Goal: Contribute content: Contribute content

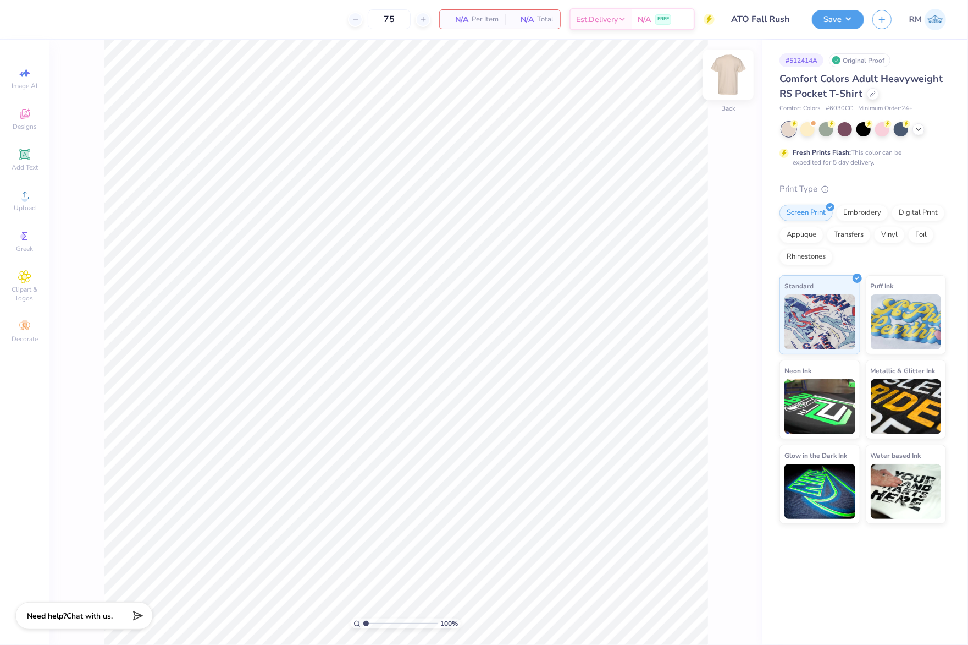
click at [731, 80] on img at bounding box center [729, 75] width 44 height 44
click at [23, 190] on icon at bounding box center [24, 195] width 13 height 13
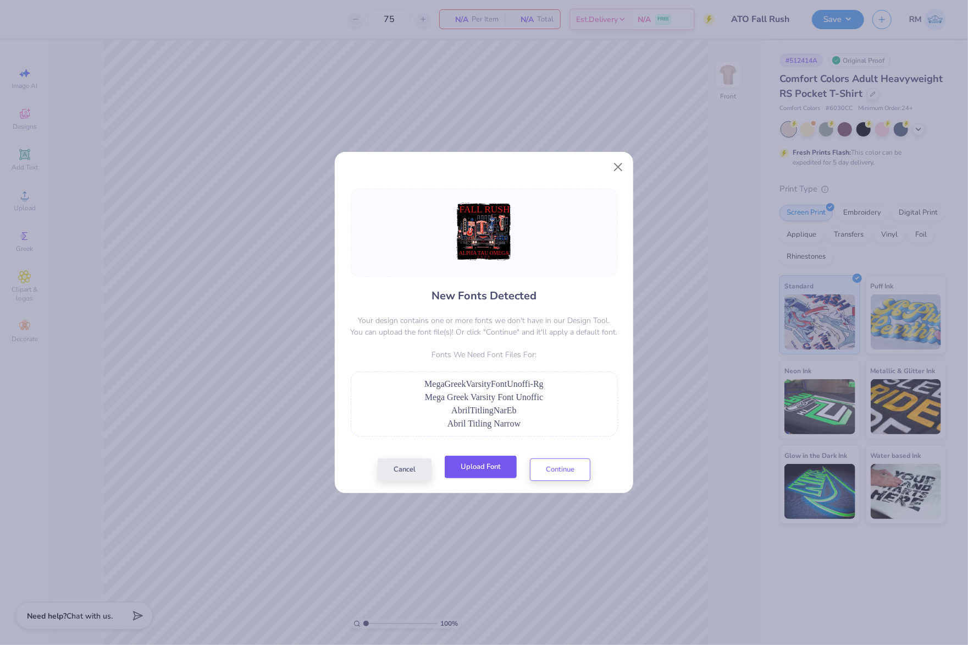
click at [495, 467] on button "Upload Font" at bounding box center [481, 466] width 72 height 23
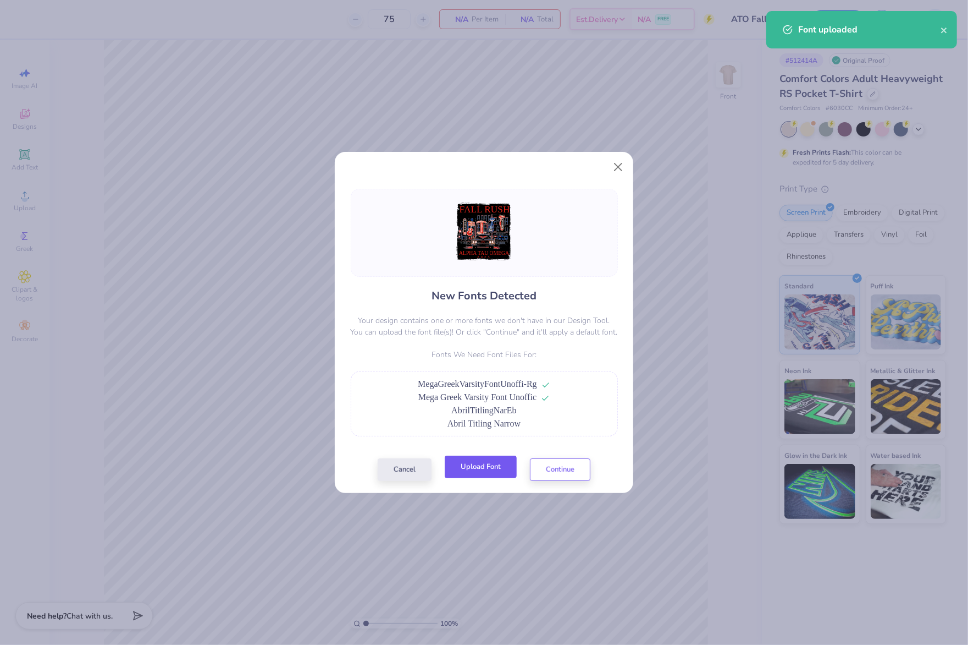
click at [491, 467] on button "Upload Font" at bounding box center [481, 466] width 72 height 23
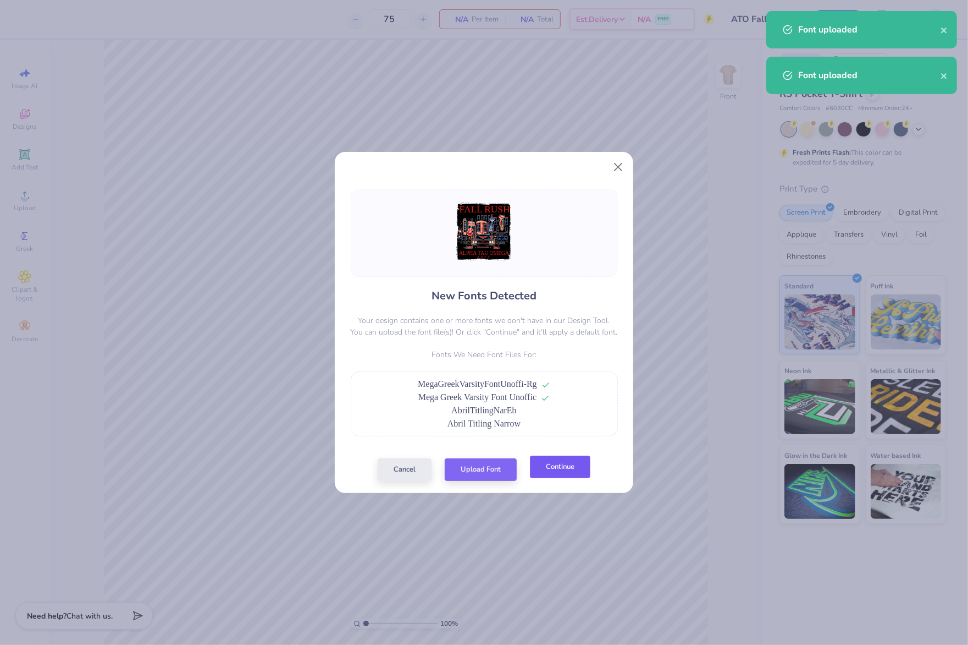
click at [565, 467] on button "Continue" at bounding box center [560, 466] width 60 height 23
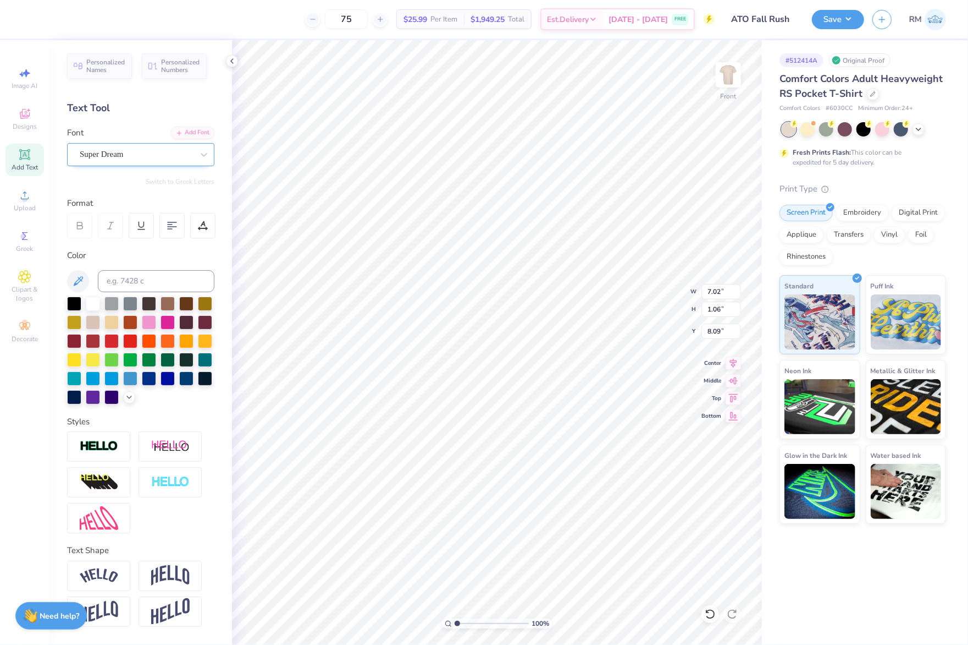
click at [161, 152] on div "Super Dream" at bounding box center [136, 154] width 115 height 17
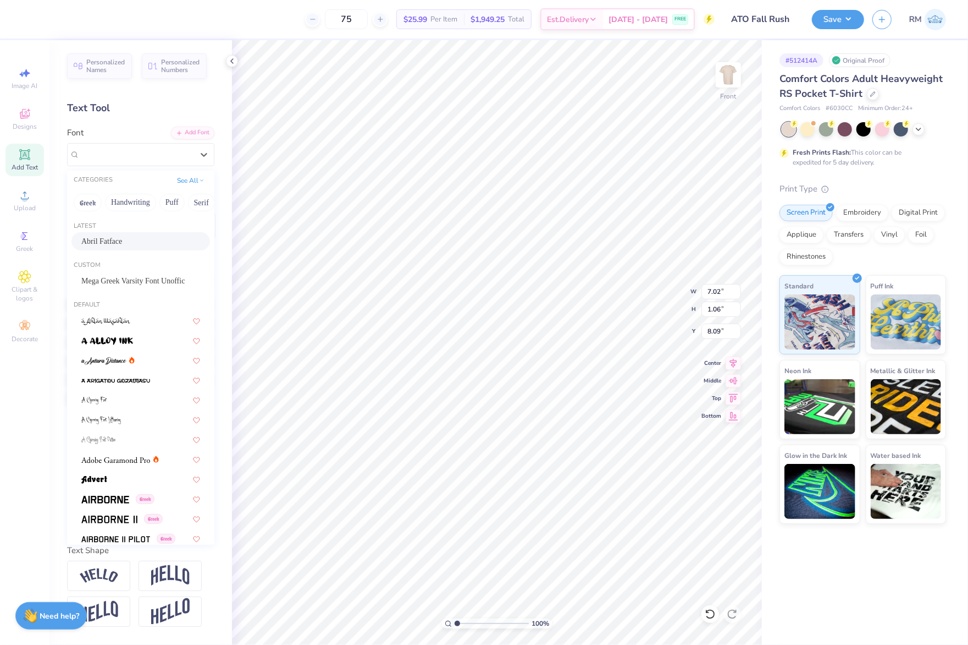
click at [147, 238] on div "Abril Fatface" at bounding box center [140, 241] width 119 height 12
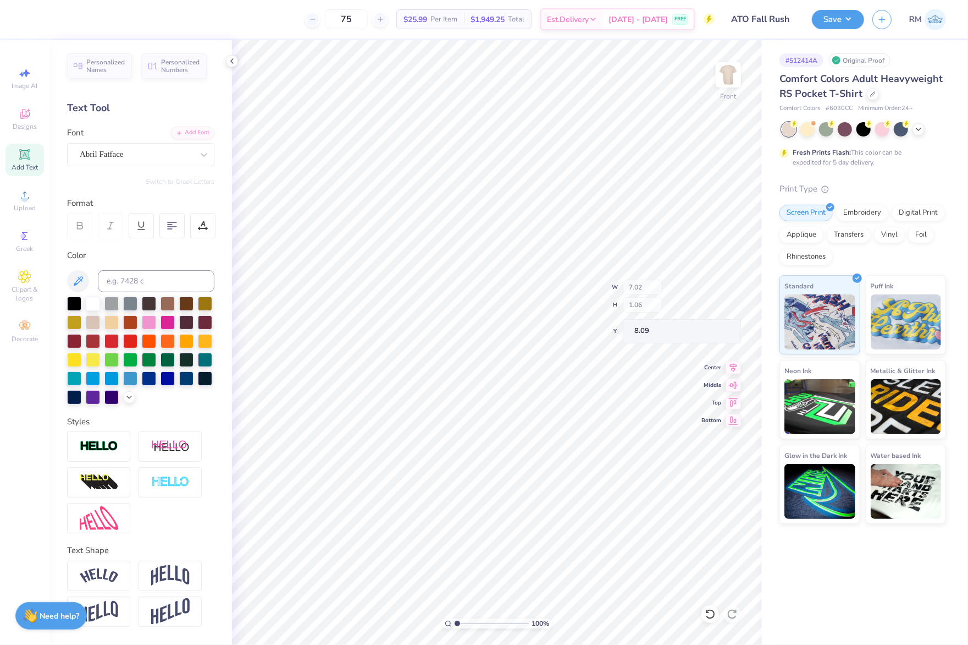
type input "7.48"
type input "1.03"
type input "8.21"
click at [175, 151] on div "Super Dream" at bounding box center [136, 154] width 115 height 17
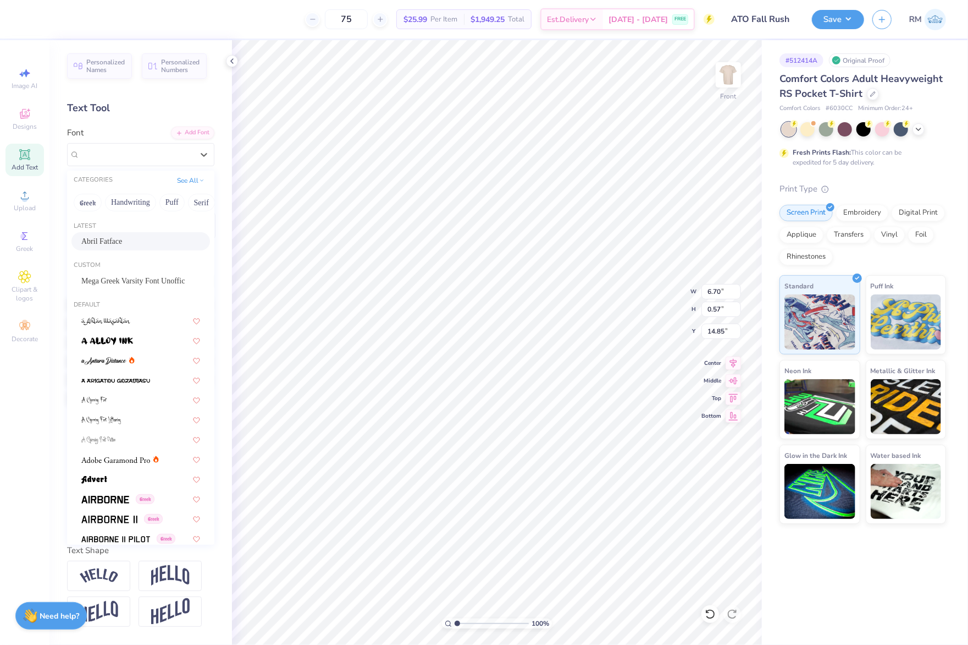
click at [146, 238] on div "Abril Fatface" at bounding box center [140, 241] width 119 height 12
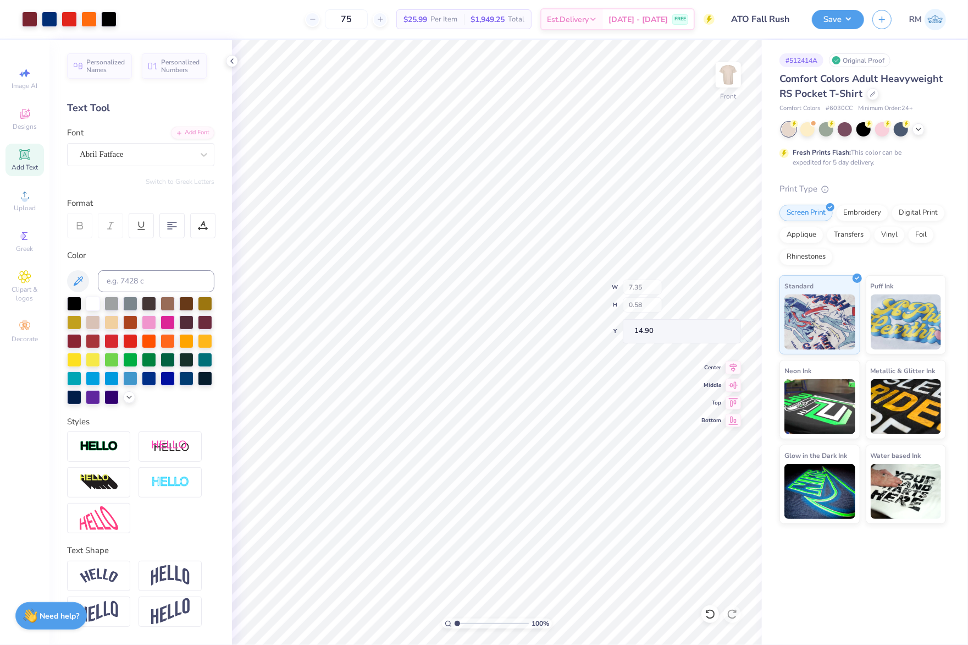
type input "7.35"
type input "0.58"
type input "14.90"
click at [161, 159] on div "Super Dream" at bounding box center [136, 154] width 115 height 17
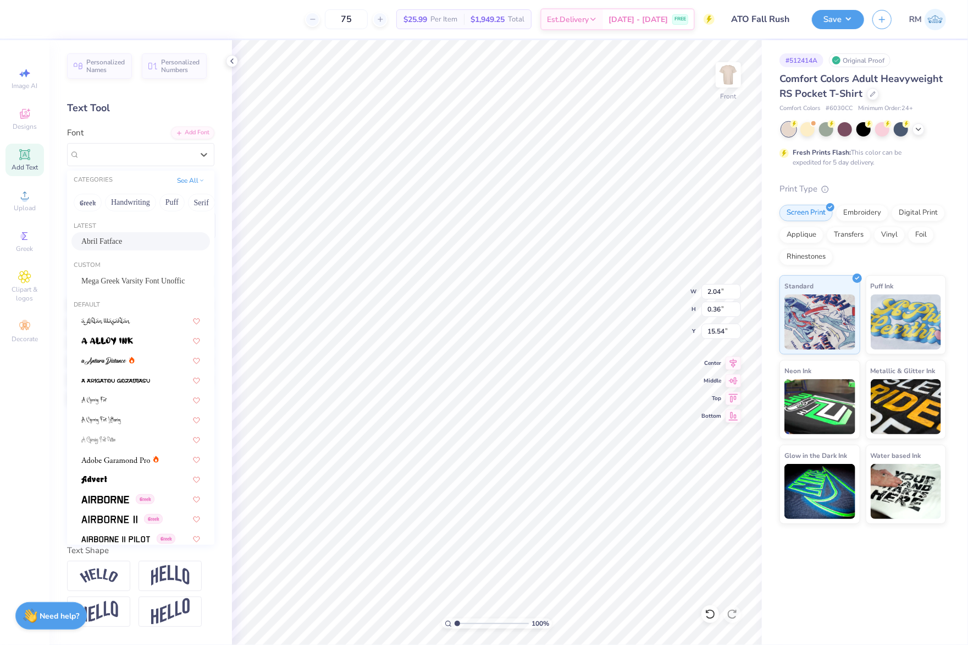
click at [140, 246] on div "Abril Fatface" at bounding box center [140, 241] width 119 height 12
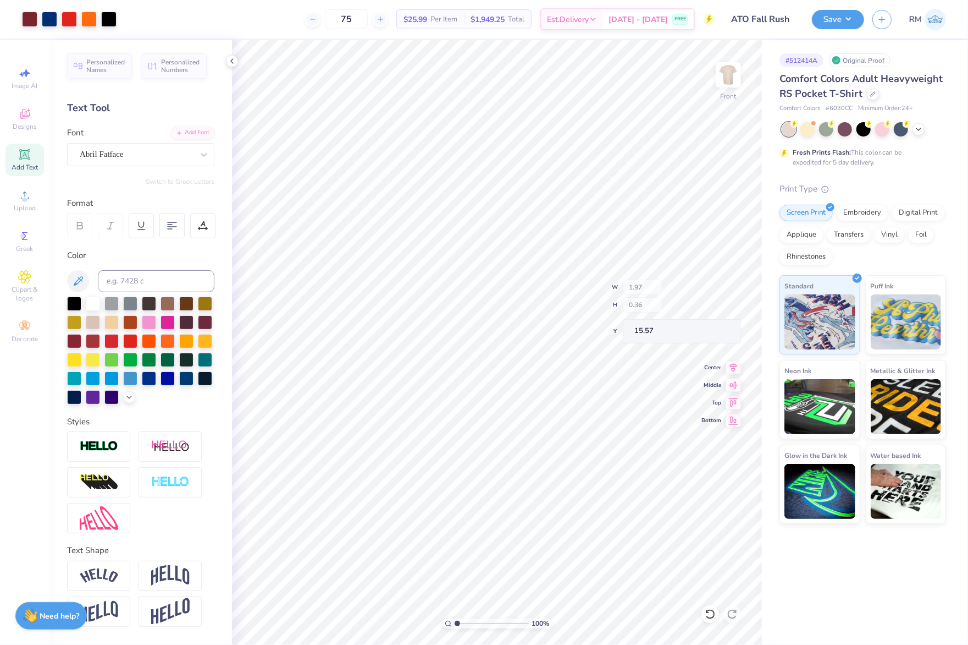
type input "1.97"
type input "15.57"
click at [734, 361] on icon at bounding box center [733, 361] width 7 height 9
click at [737, 357] on icon at bounding box center [733, 361] width 15 height 13
type input "7.48"
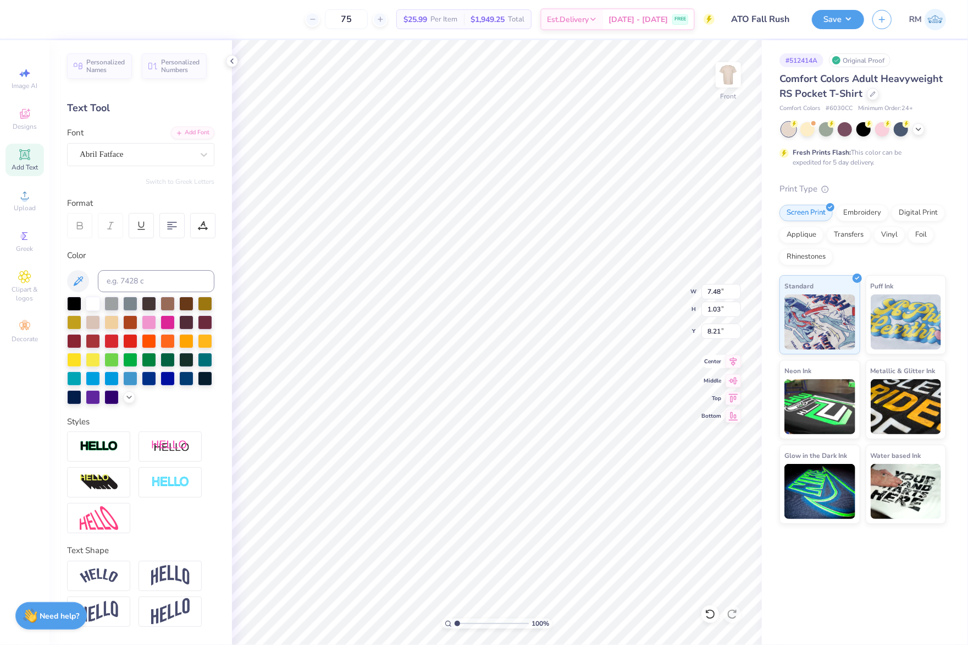
type input "1.03"
type input "8.21"
click at [733, 362] on icon at bounding box center [733, 361] width 15 height 13
type input "1.97"
type input "0.36"
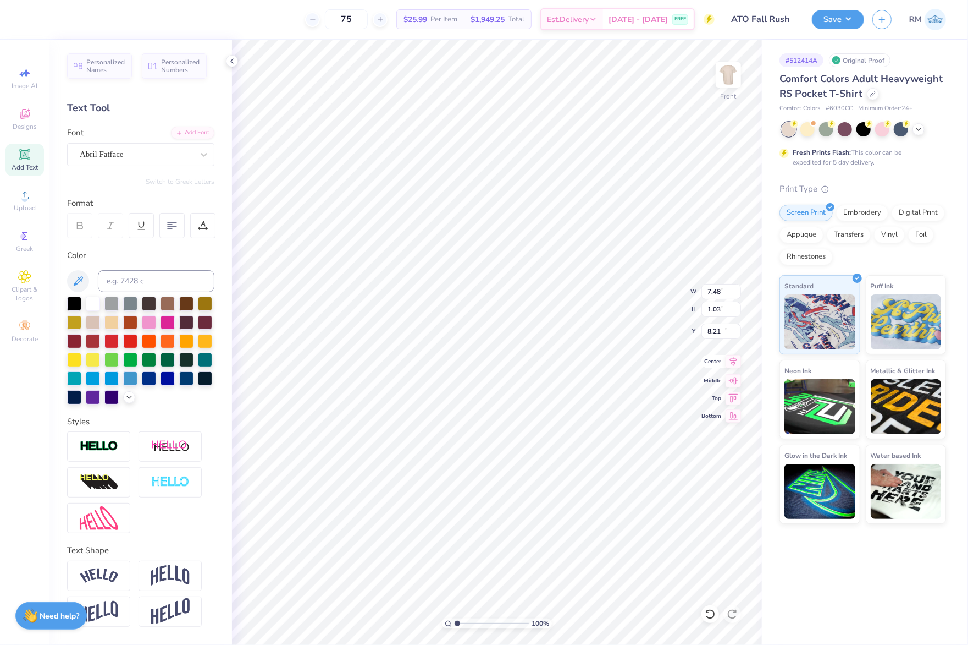
type input "15.57"
click at [736, 364] on icon at bounding box center [733, 361] width 15 height 13
click at [124, 151] on div "Super Dream" at bounding box center [136, 154] width 115 height 17
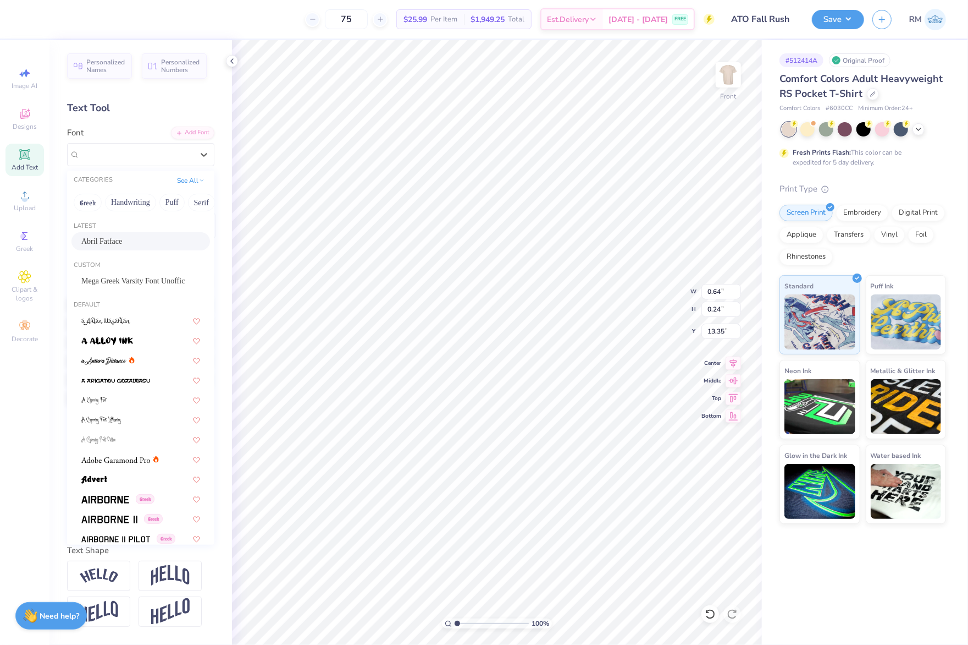
click at [117, 236] on span "Abril Fatface" at bounding box center [101, 241] width 41 height 12
click at [112, 280] on input at bounding box center [156, 281] width 117 height 22
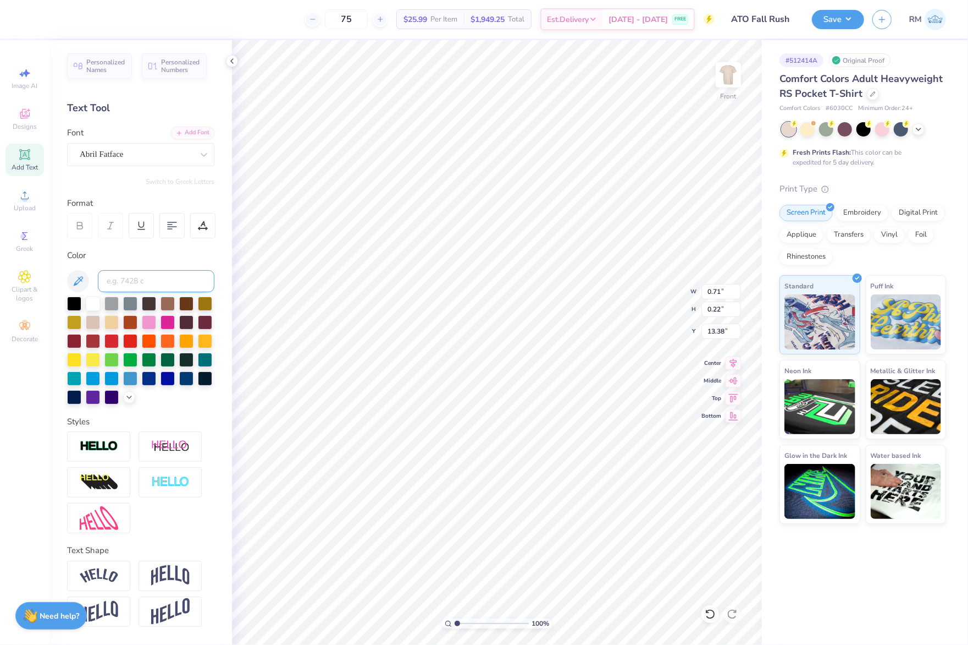
type input "0.71"
type input "0.22"
type input "13.38"
click at [735, 361] on icon at bounding box center [733, 361] width 15 height 13
click at [720, 289] on input "8.24" at bounding box center [722, 291] width 40 height 15
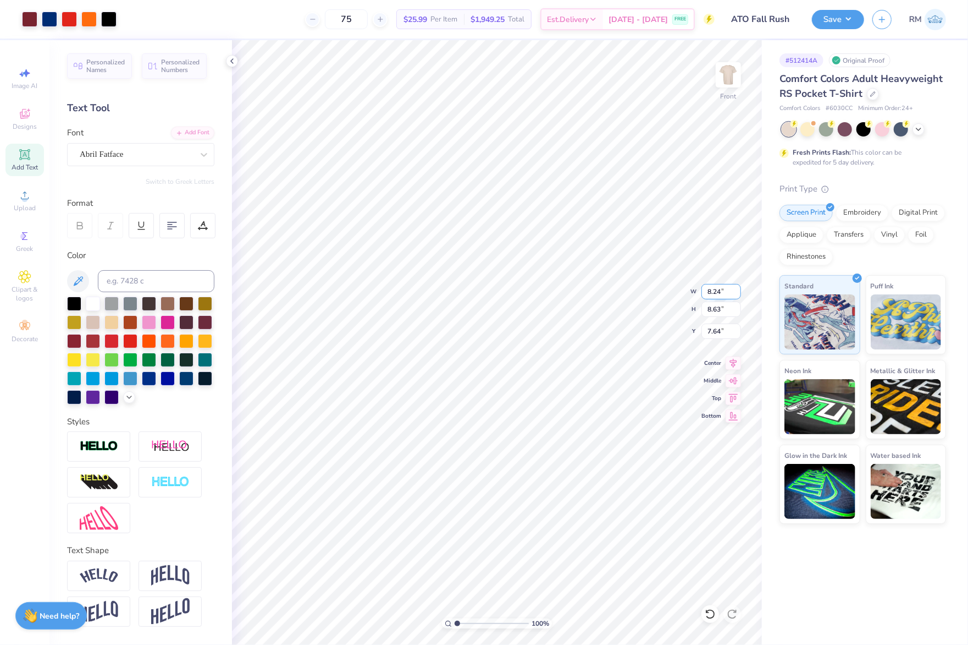
click at [720, 289] on input "8.24" at bounding box center [722, 291] width 40 height 15
click at [714, 329] on input "7.64" at bounding box center [722, 330] width 40 height 15
type input "12.00"
type input "12.57"
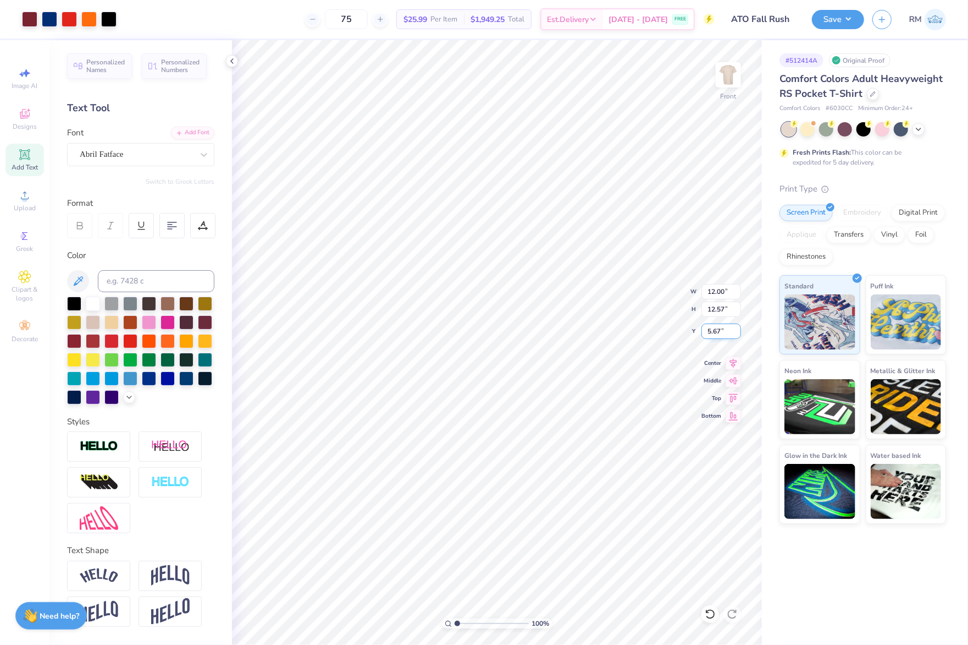
click at [714, 329] on input "5.67" at bounding box center [722, 330] width 40 height 15
type input "3.00"
click at [460, 624] on input "range" at bounding box center [492, 623] width 74 height 10
drag, startPoint x: 460, startPoint y: 627, endPoint x: 473, endPoint y: 627, distance: 13.8
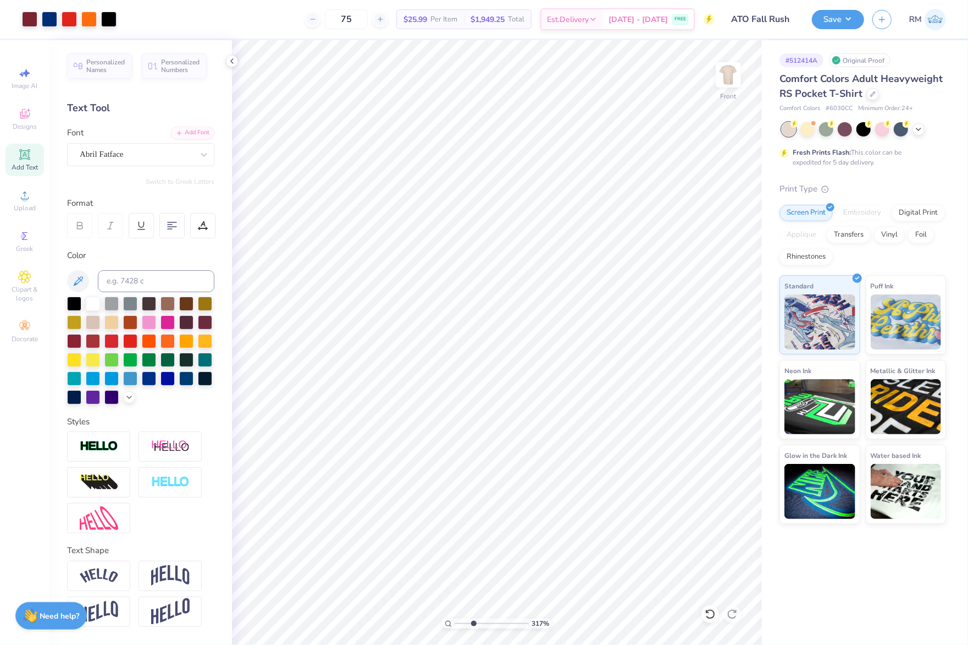
type input "3.17"
click at [473, 627] on input "range" at bounding box center [492, 623] width 74 height 10
click at [111, 152] on div "Abril Fatface" at bounding box center [136, 154] width 115 height 17
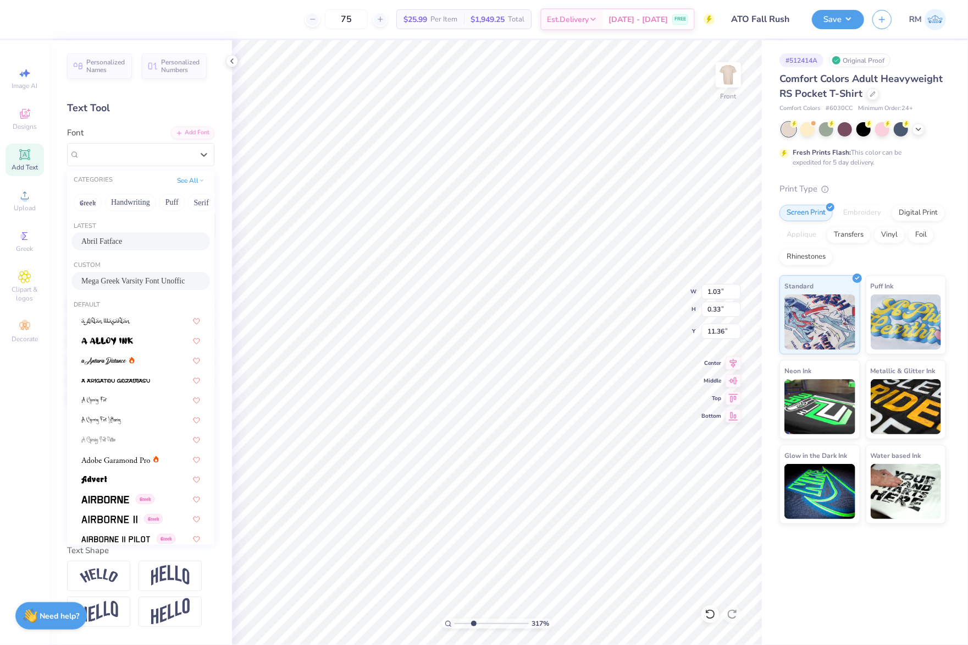
click at [124, 273] on div "Mega Greek Varsity Font Unoffic" at bounding box center [140, 281] width 139 height 18
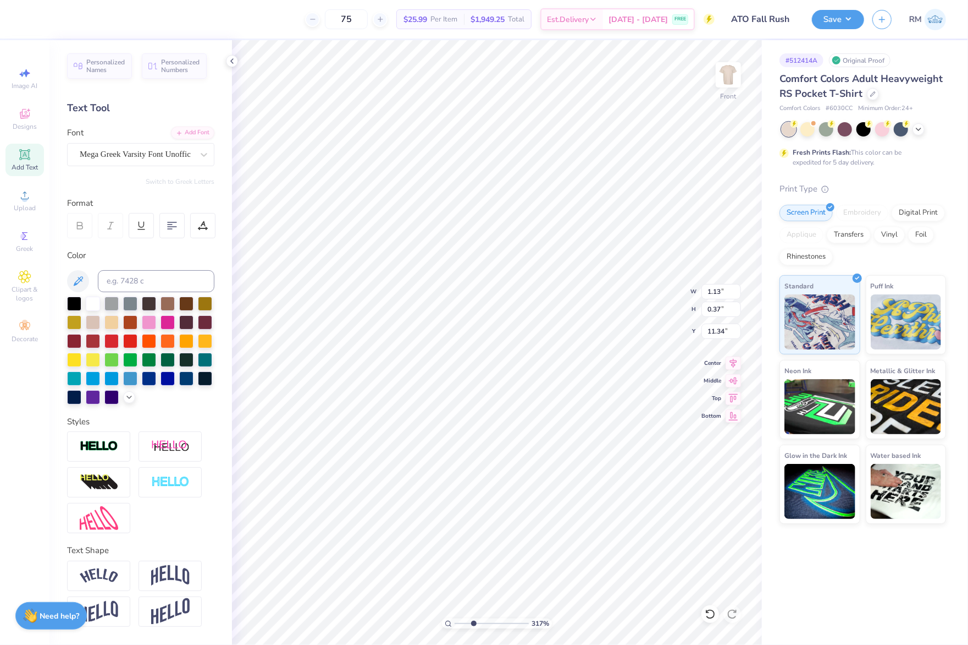
type input "1.13"
type input "0.37"
type input "11.34"
click at [135, 146] on div "Abril Fatface" at bounding box center [136, 154] width 115 height 17
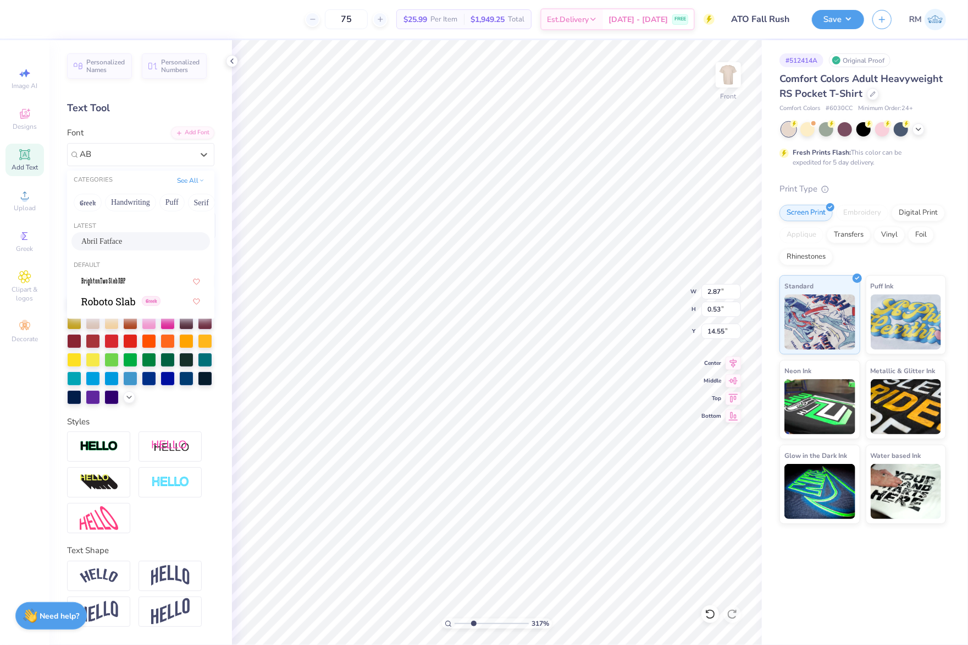
type input "A"
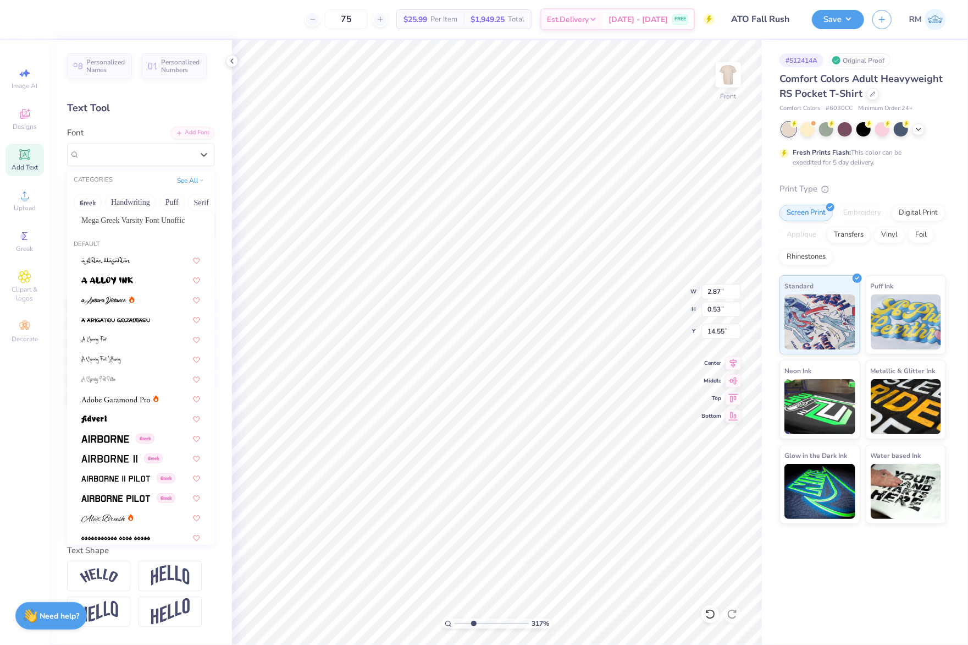
scroll to position [0, 0]
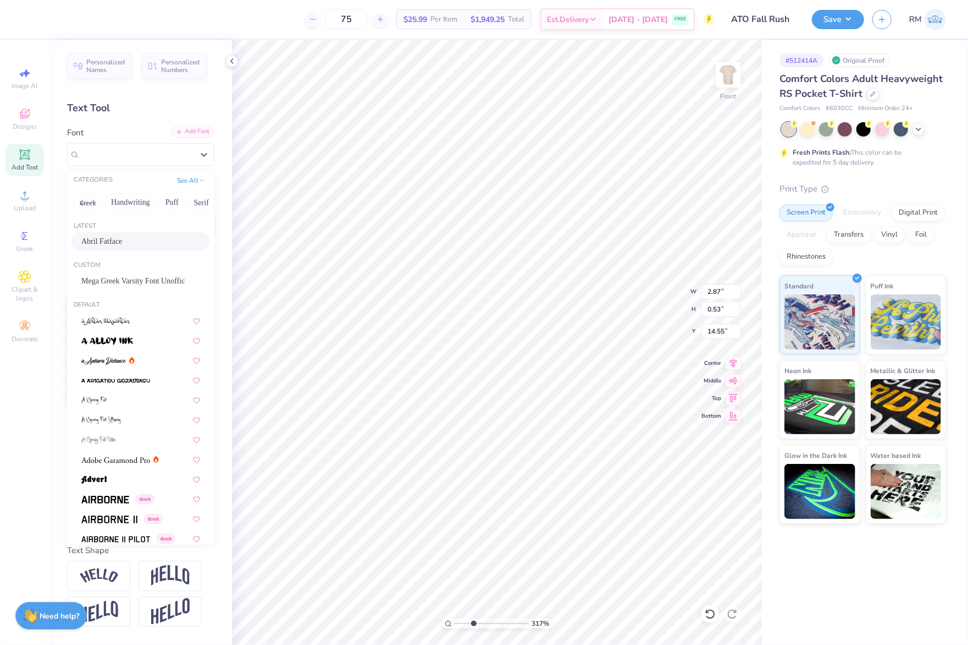
click at [189, 125] on div "Add Font" at bounding box center [192, 131] width 43 height 13
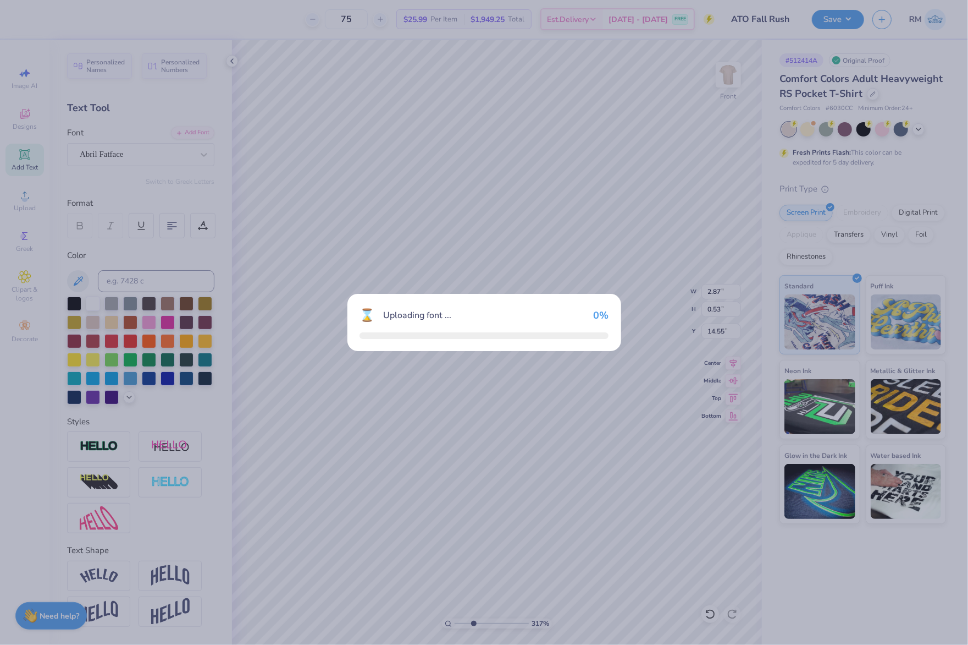
click at [179, 137] on div "⌛ Uploading font ... 0 %" at bounding box center [484, 322] width 968 height 645
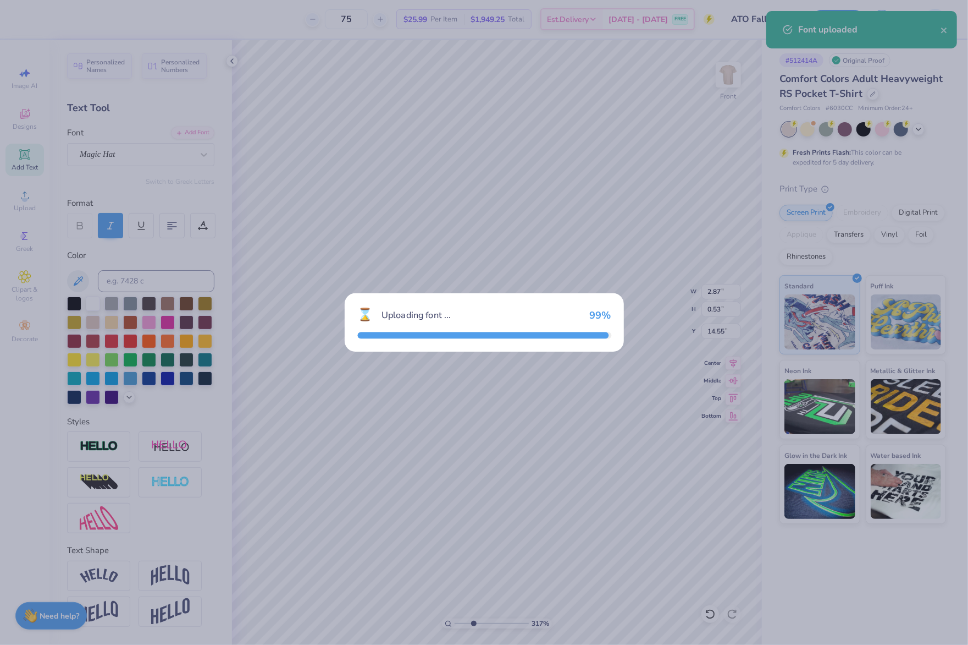
type input "3.06"
type input "0.61"
type input "14.51"
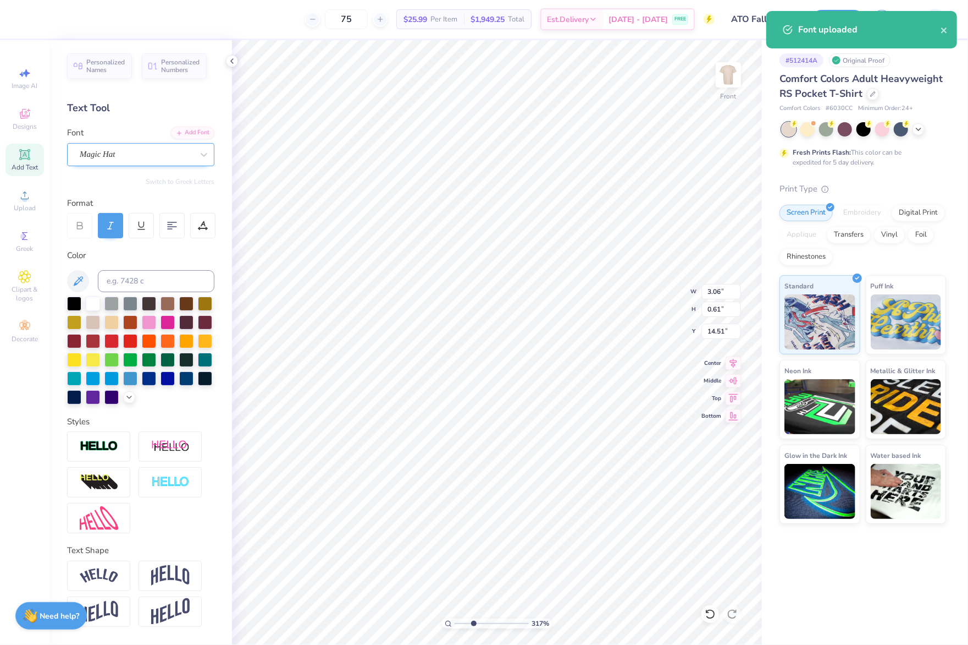
click at [119, 146] on div "Magic Hat" at bounding box center [136, 154] width 115 height 17
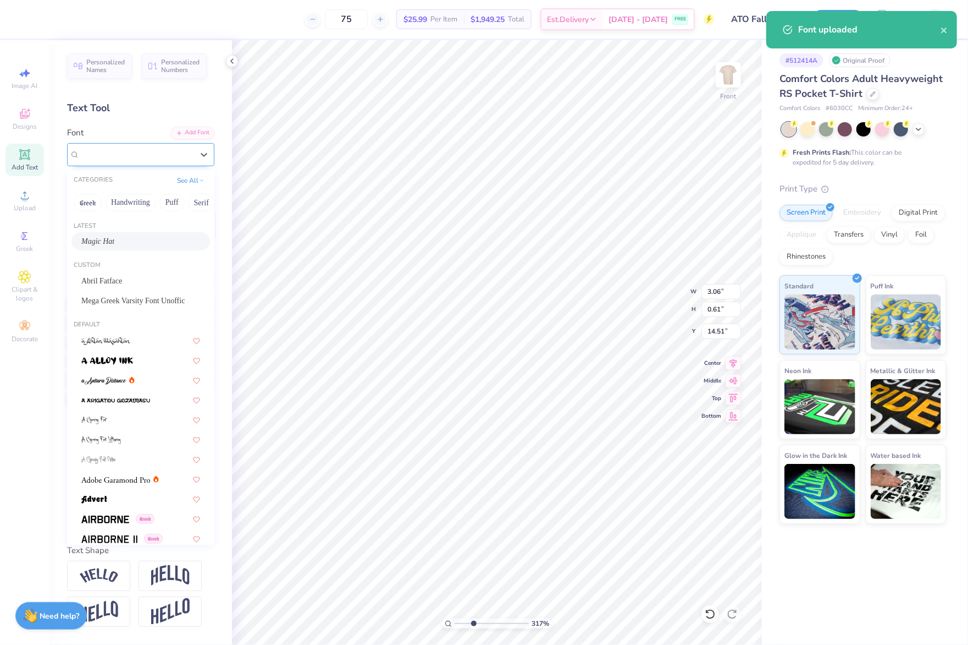
click at [115, 148] on span "Magic Hat" at bounding box center [98, 154] width 36 height 13
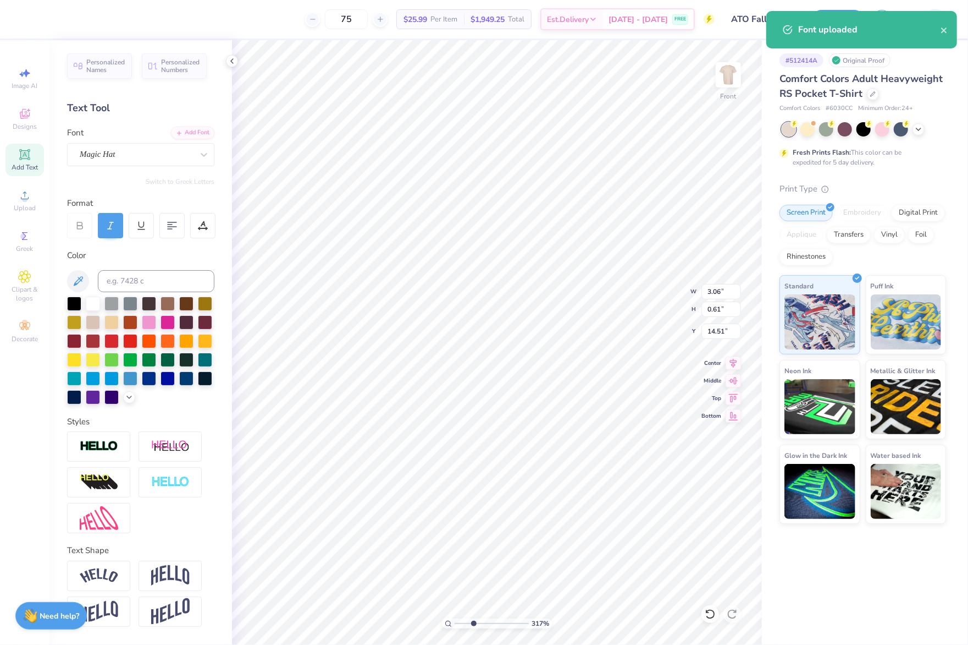
click at [80, 223] on div at bounding box center [79, 225] width 25 height 25
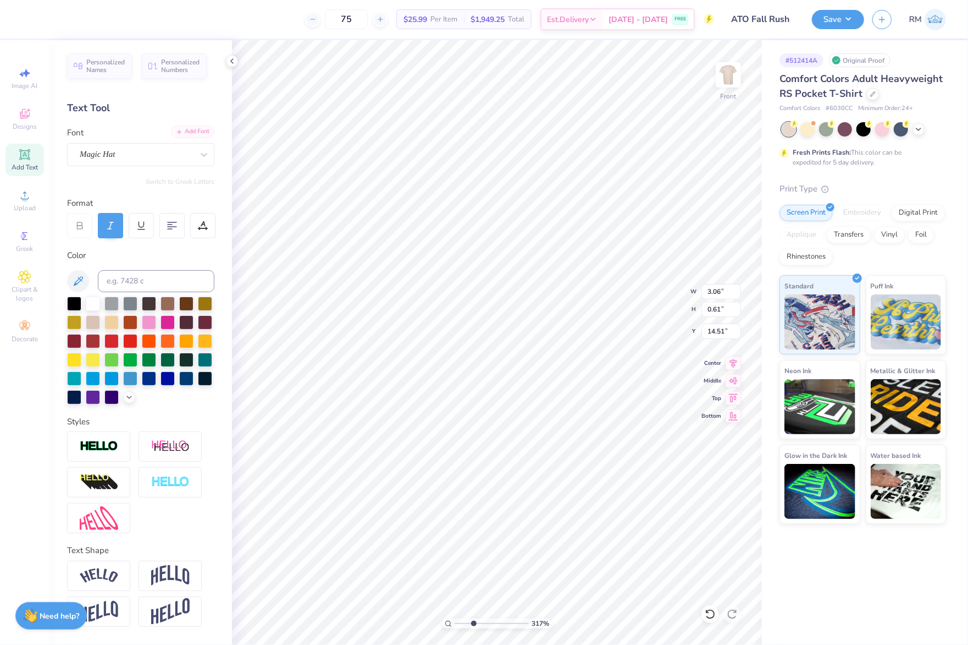
click at [196, 125] on div "Add Font" at bounding box center [192, 131] width 43 height 13
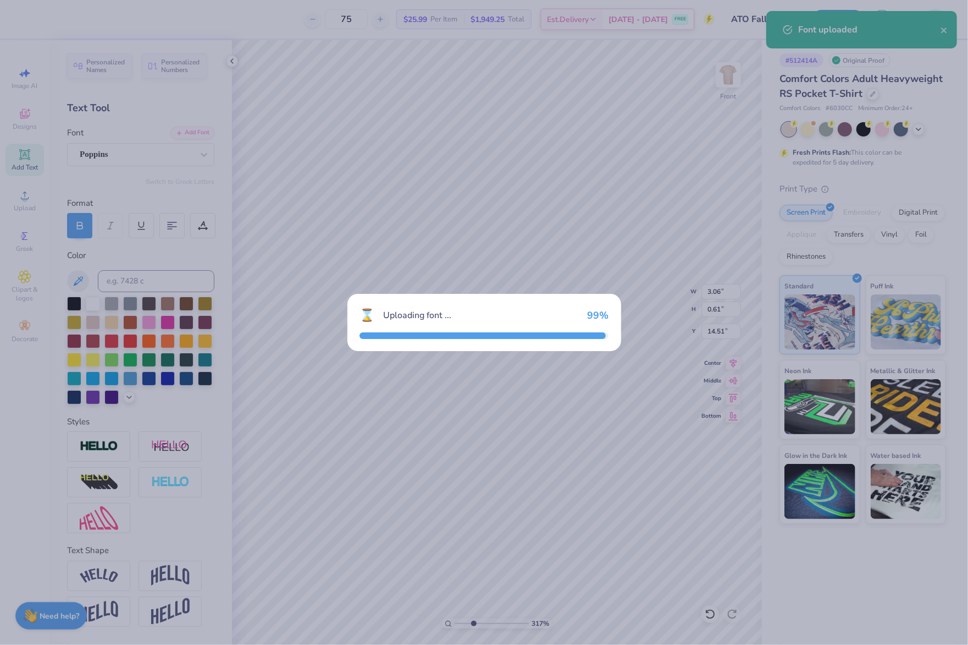
type input "2.95"
type input "0.54"
type input "14.55"
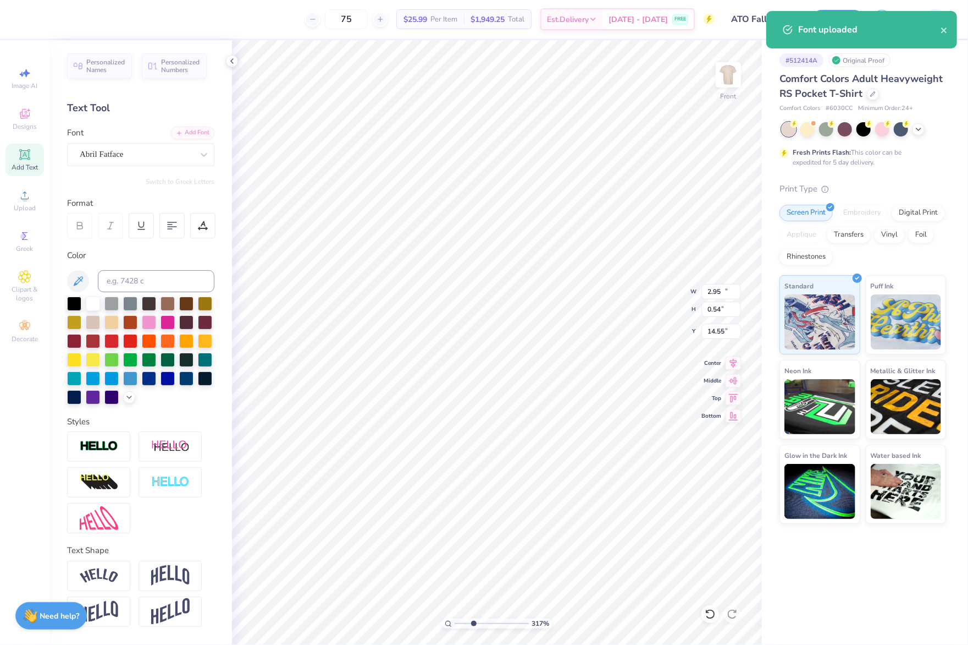
type input "10.70"
type input "0.84"
type input "13.58"
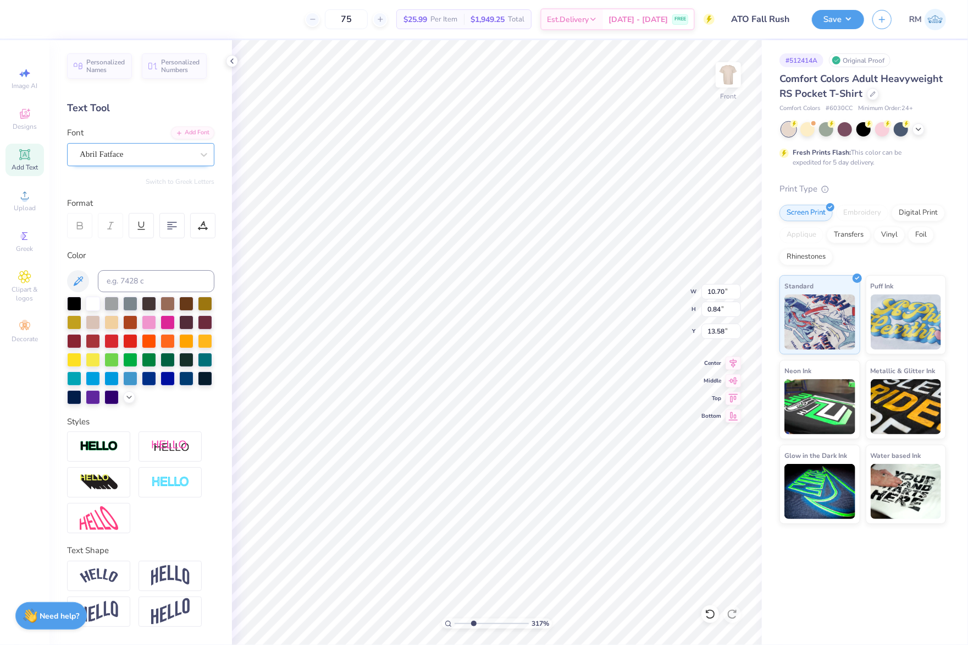
click at [132, 146] on div "Abril Fatface" at bounding box center [136, 154] width 115 height 17
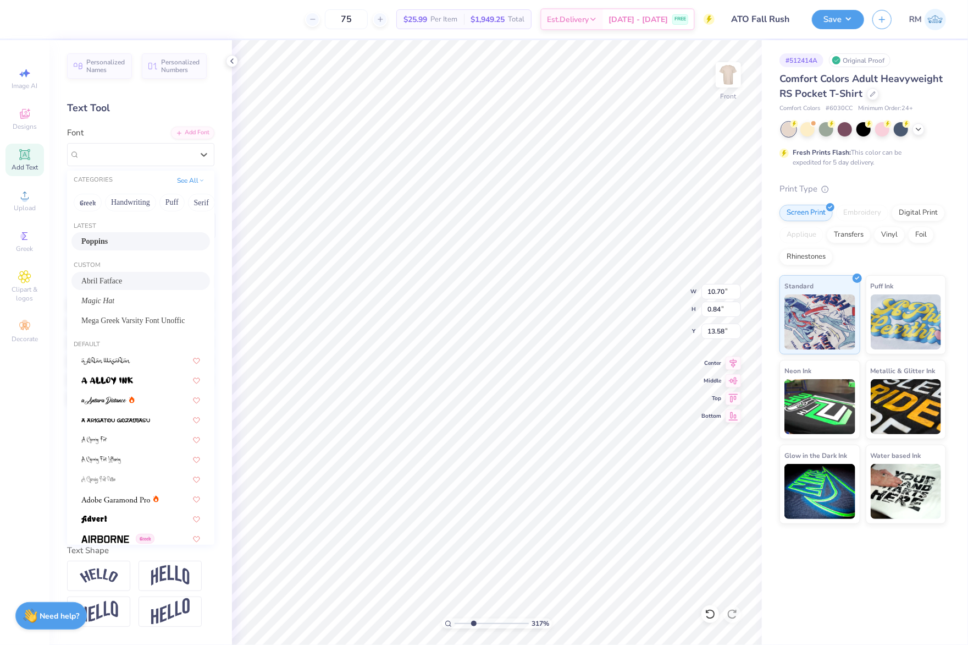
click at [144, 235] on div "Poppins" at bounding box center [140, 241] width 119 height 12
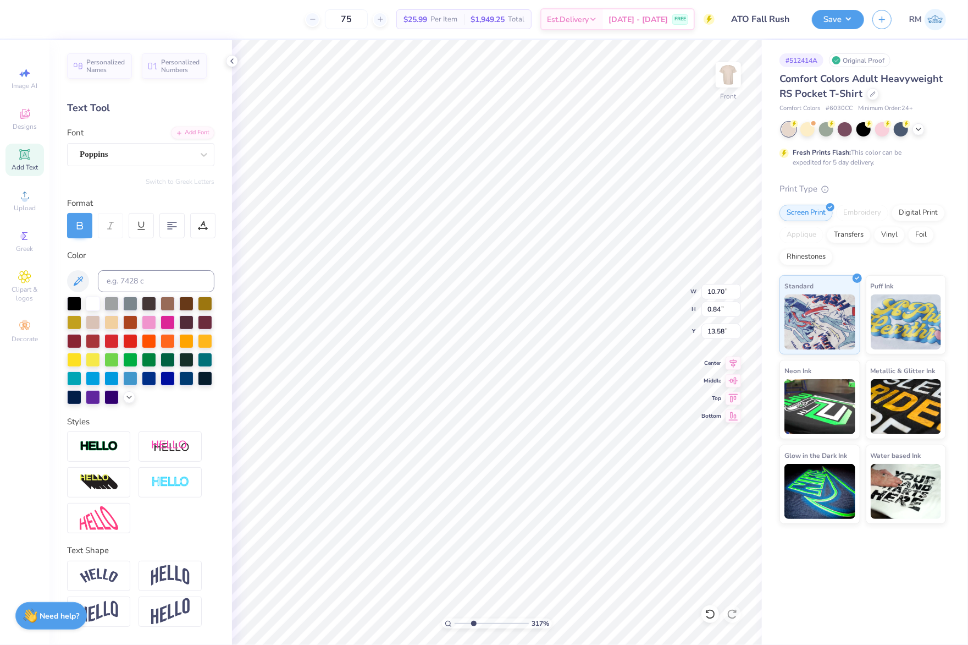
type input "11.07"
drag, startPoint x: 472, startPoint y: 619, endPoint x: 462, endPoint y: 619, distance: 9.9
type input "1.58"
click at [462, 619] on input "range" at bounding box center [492, 623] width 74 height 10
click at [126, 147] on div at bounding box center [136, 154] width 113 height 15
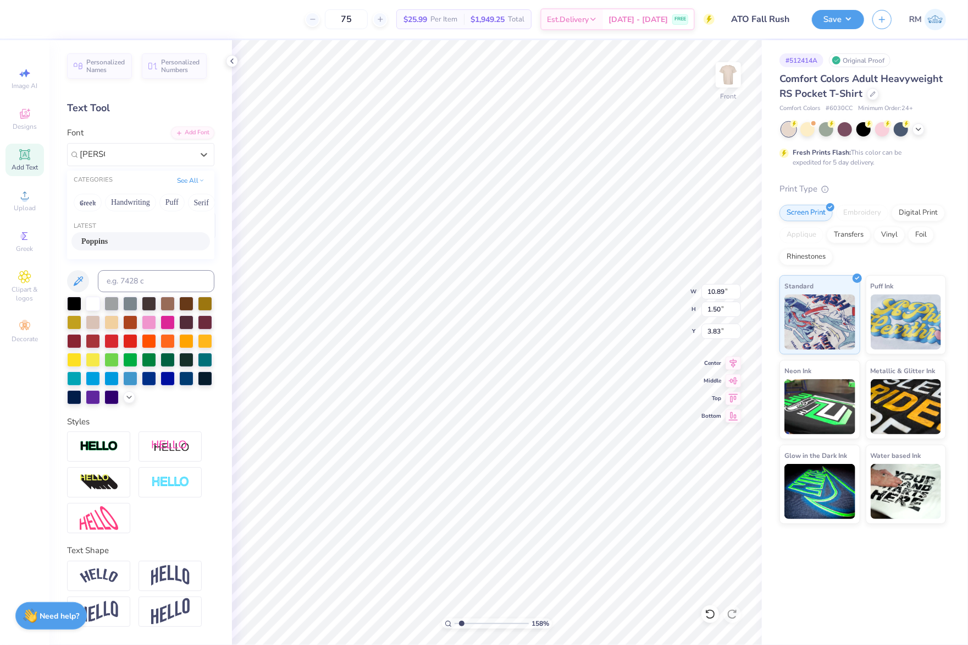
click at [146, 222] on div "Latest" at bounding box center [140, 226] width 147 height 9
click at [144, 235] on div "Poppins" at bounding box center [140, 241] width 119 height 12
type input "[PERSON_NAME]"
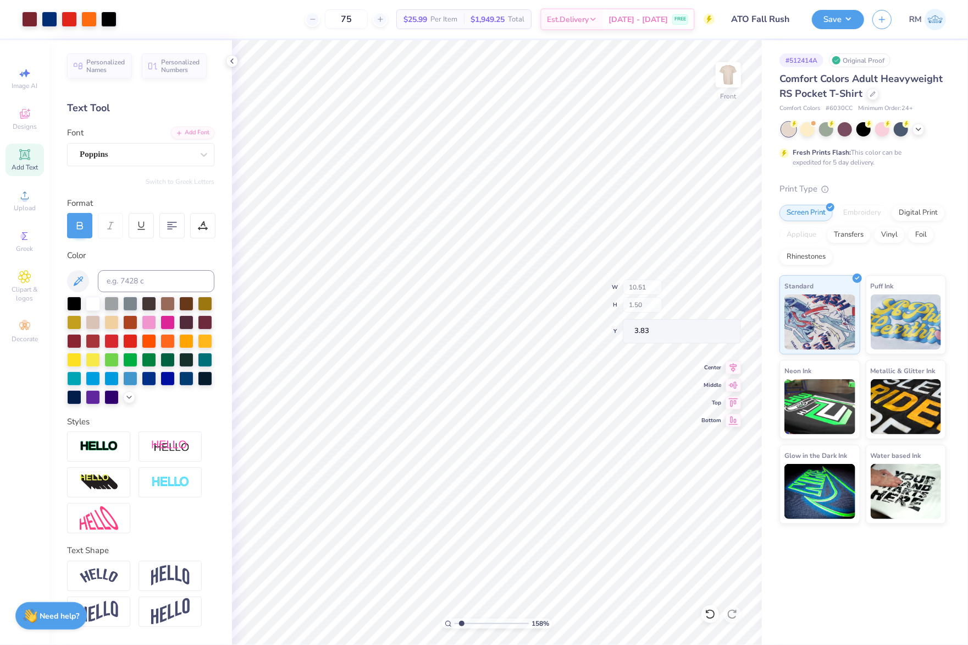
type input "10.51"
type input "10.71"
type input "1.52"
type input "3.80"
click at [734, 365] on icon at bounding box center [733, 361] width 7 height 9
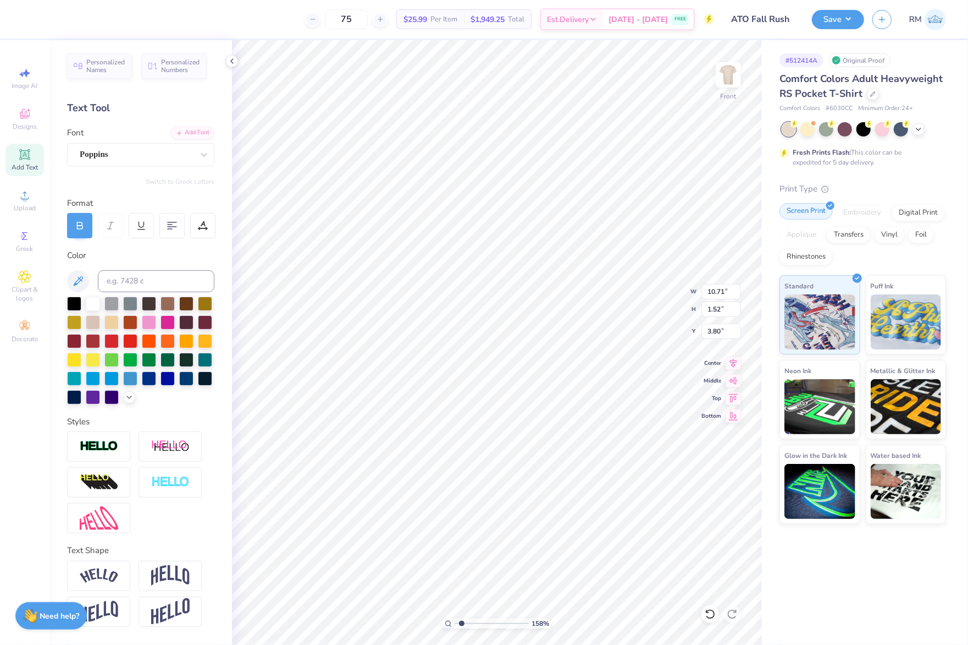
type input "11.07"
type input "10.61"
click at [188, 125] on div "Add Font" at bounding box center [192, 131] width 43 height 13
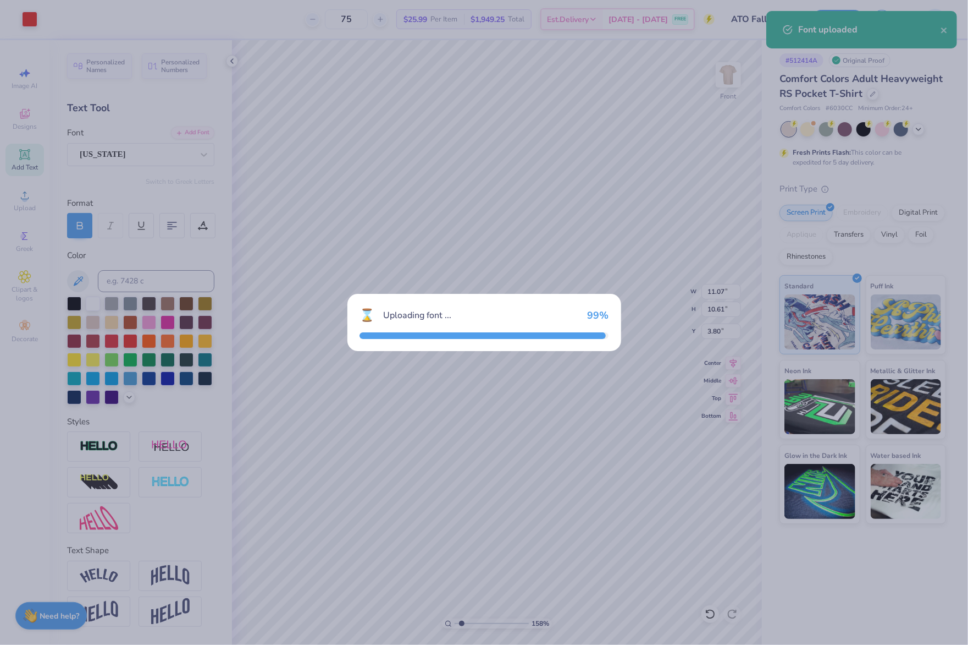
type input "13.10"
type input "10.63"
type input "3.79"
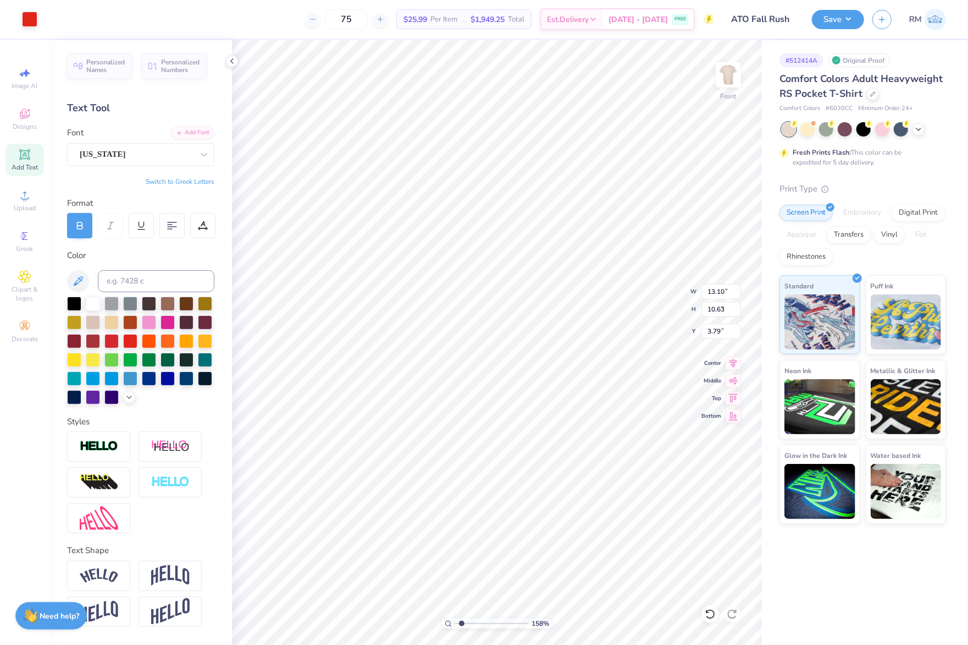
type input "1.55"
type input "11.07"
type input "0.84"
type input "13.58"
click at [124, 146] on div "Poppins" at bounding box center [136, 154] width 115 height 17
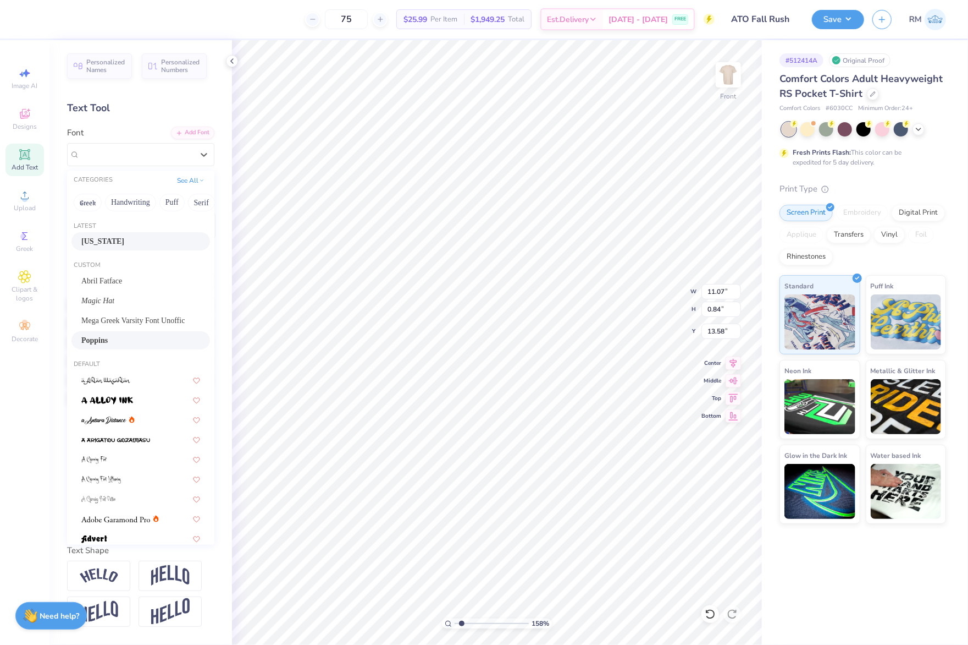
click at [153, 235] on div "[US_STATE]" at bounding box center [140, 241] width 119 height 12
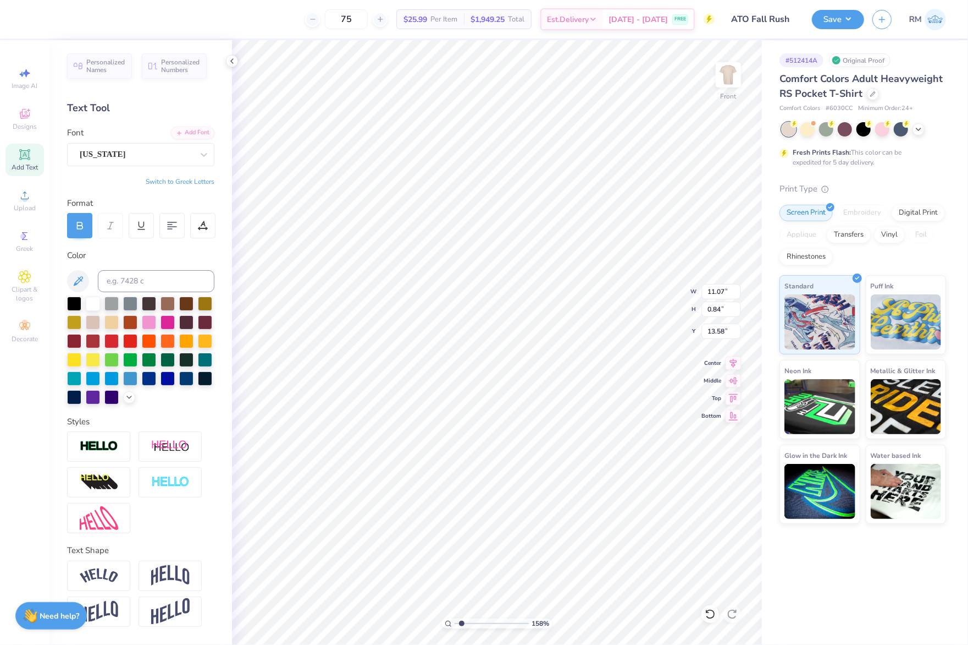
type input "12.55"
type input "0.85"
type input "13.57"
type input "11.77"
type input "0.80"
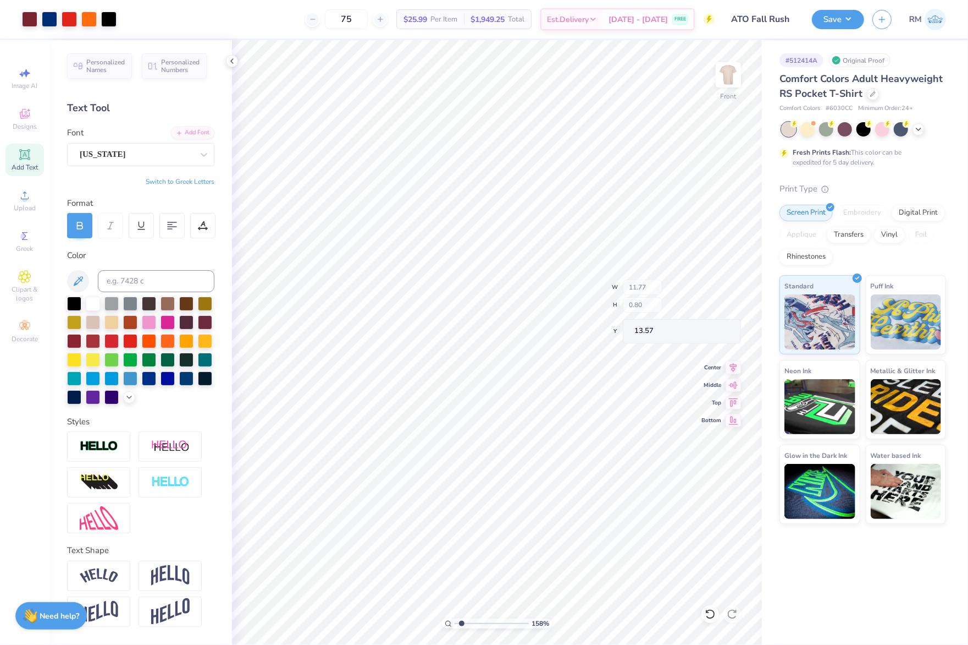
type input "10.97"
type input "0.74"
type input "11.84"
type input "1.40"
type input "4.04"
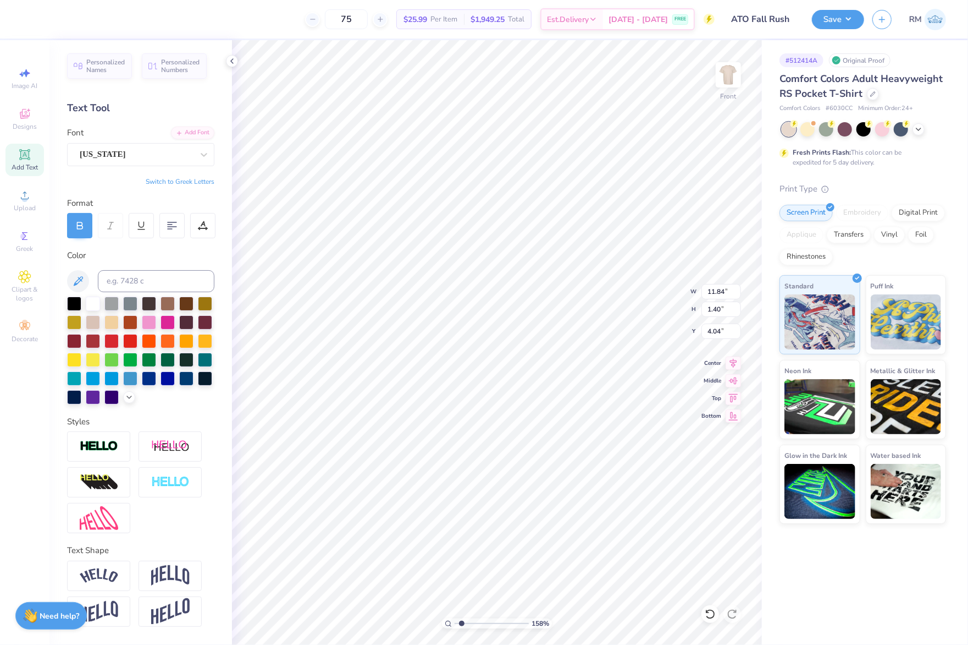
type input "11.10"
type input "1.31"
type input "4.13"
click at [735, 360] on icon at bounding box center [733, 361] width 15 height 13
click at [719, 329] on input "3.10" at bounding box center [722, 330] width 40 height 15
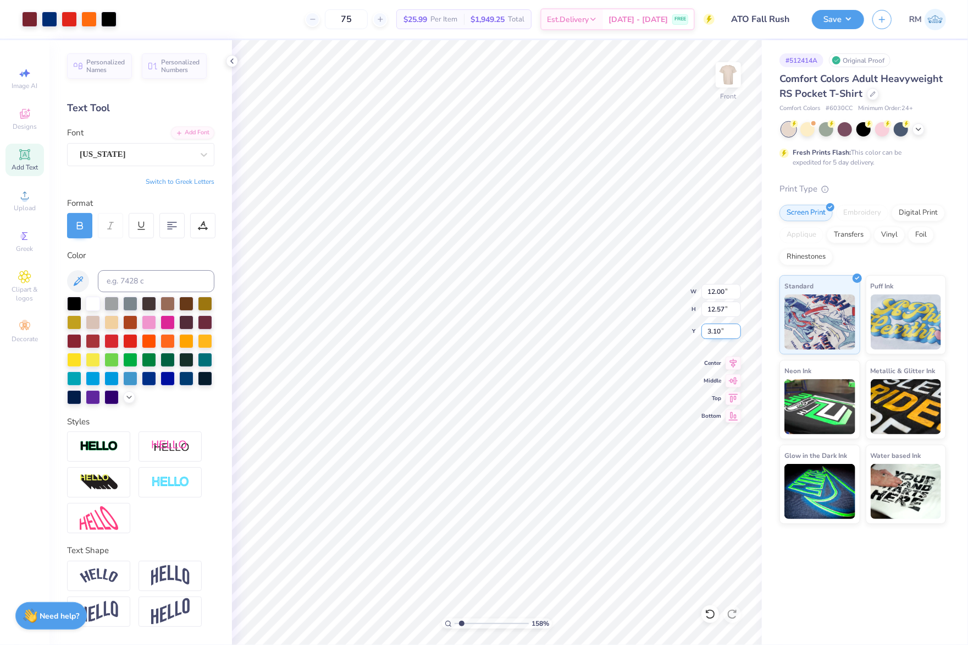
click at [719, 329] on input "3.10" at bounding box center [722, 330] width 40 height 15
type input "3"
click at [722, 330] on input "3.10" at bounding box center [722, 330] width 40 height 15
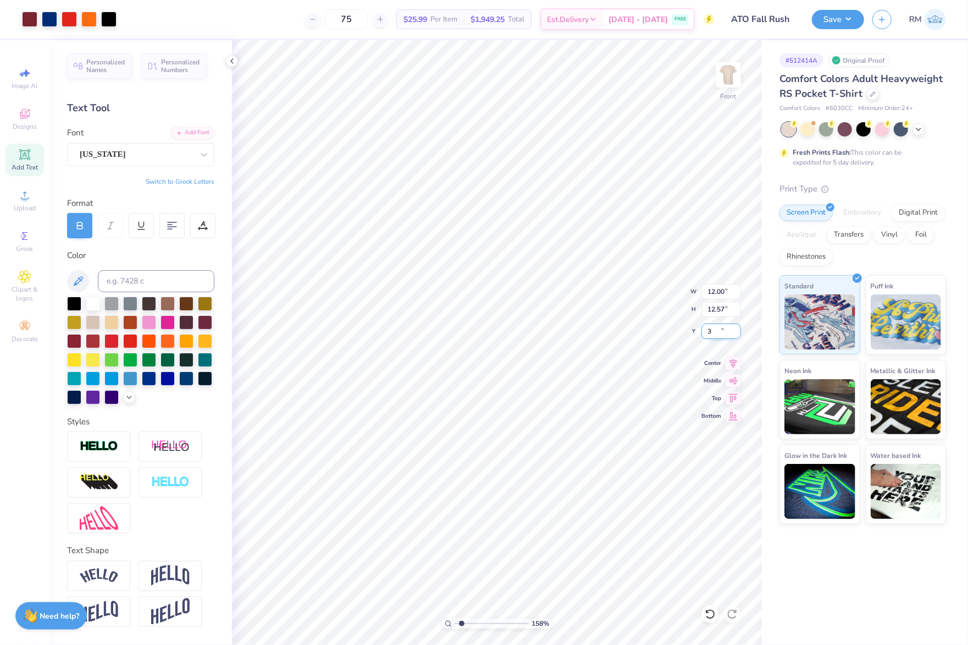
type input "3.00"
click at [839, 19] on button "Save" at bounding box center [838, 17] width 52 height 19
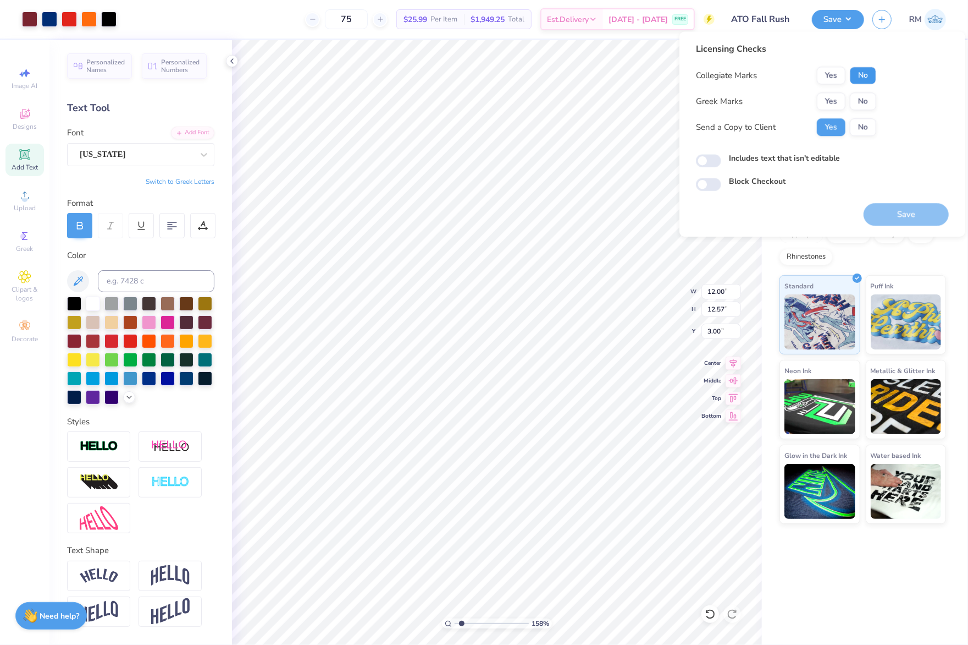
click at [876, 69] on button "No" at bounding box center [863, 76] width 26 height 18
click at [830, 98] on button "Yes" at bounding box center [831, 101] width 29 height 18
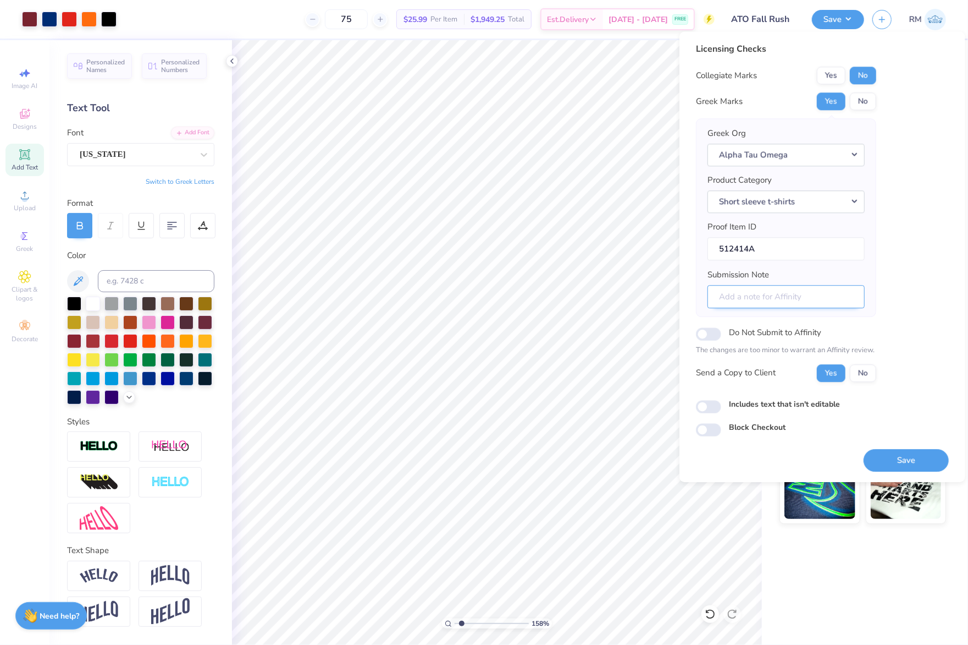
click at [814, 302] on input "Submission Note" at bounding box center [786, 297] width 157 height 24
type input "Rush"
click at [905, 456] on button "Save" at bounding box center [906, 460] width 85 height 23
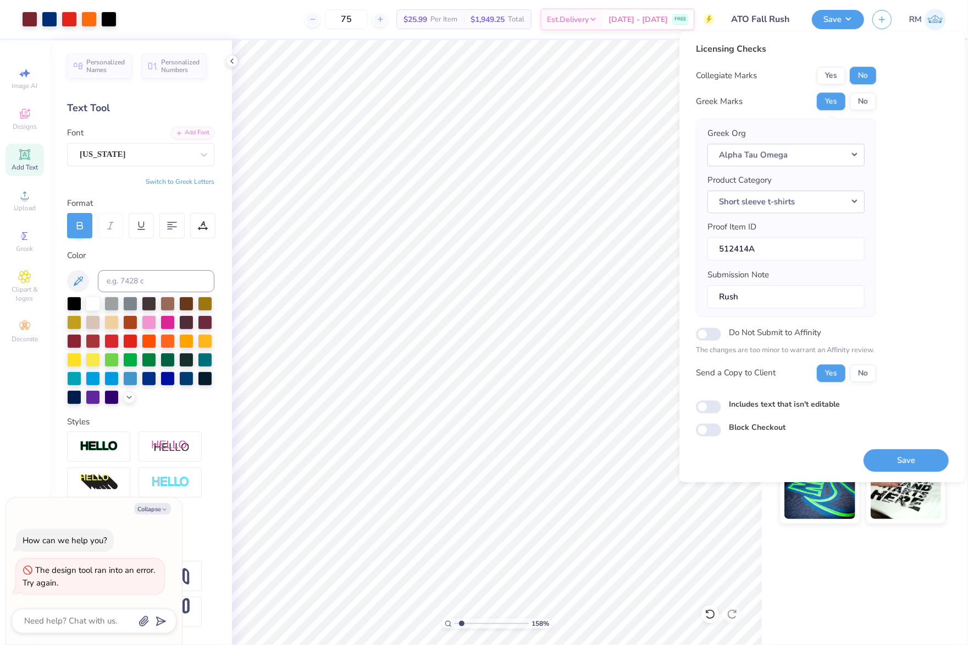
type textarea "x"
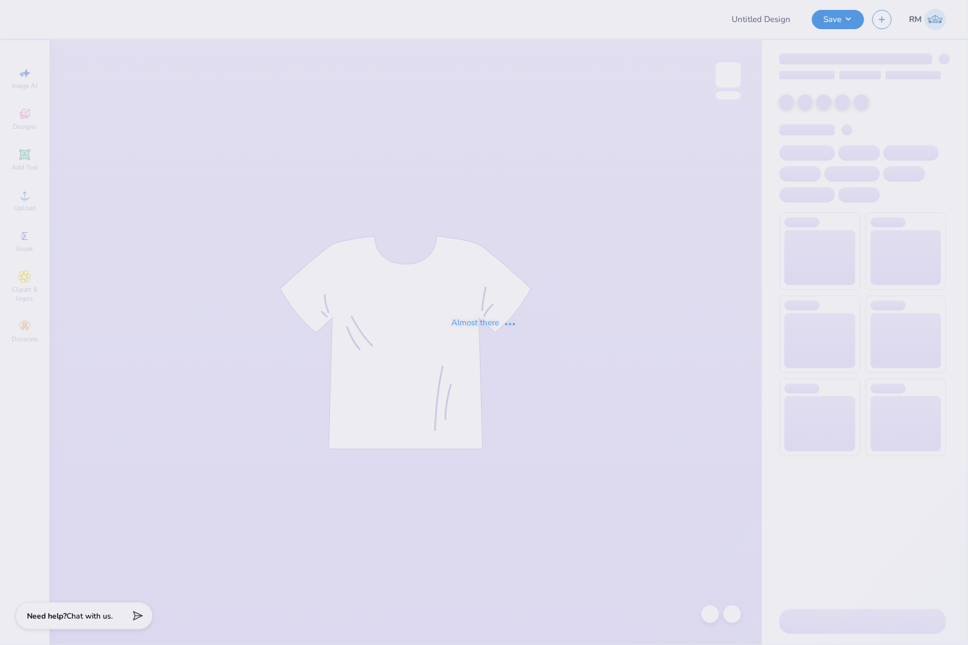
type input "Sweat sets for [PERSON_NAME]!"
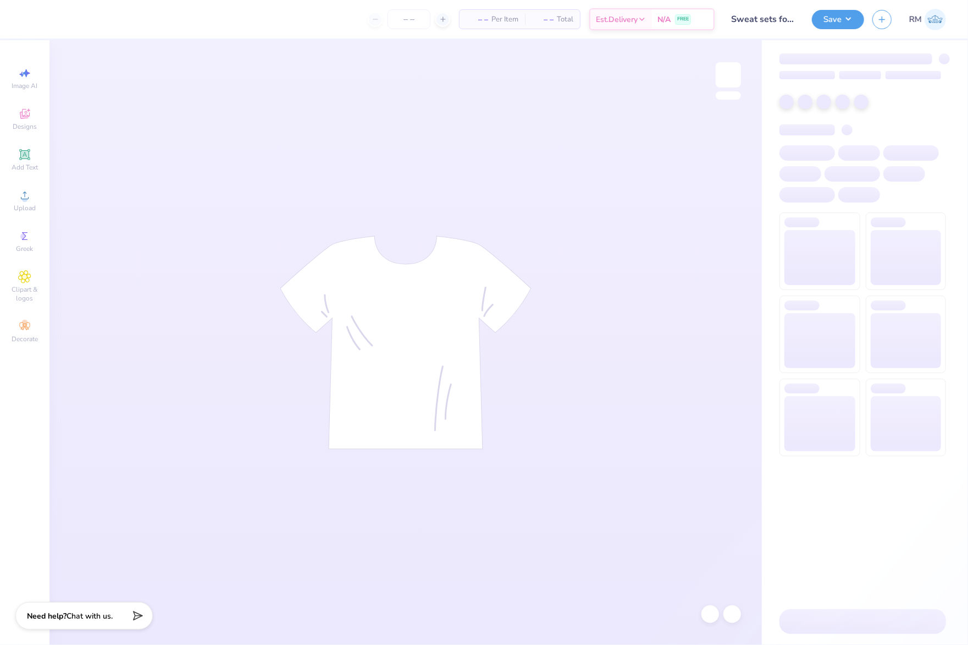
type input "15"
